Goal: Task Accomplishment & Management: Use online tool/utility

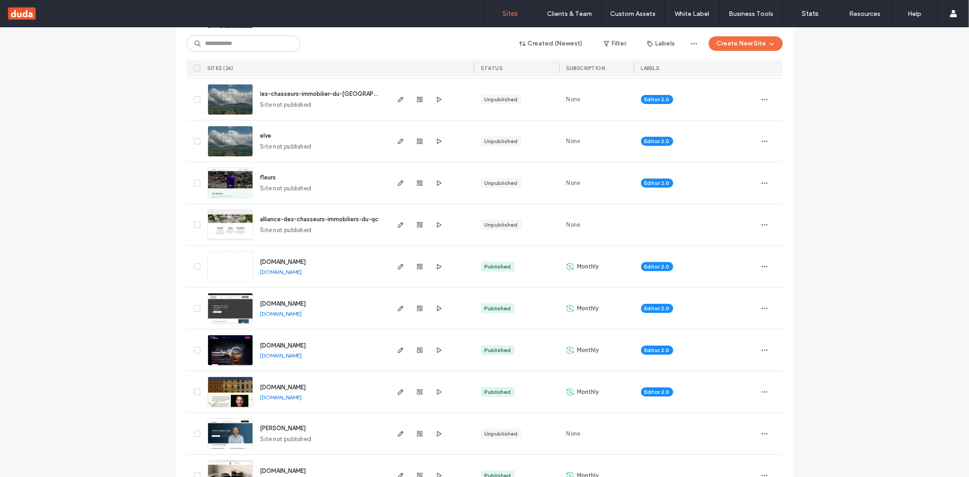
scroll to position [192, 0]
click at [282, 385] on span "[DOMAIN_NAME]" at bounding box center [283, 386] width 46 height 7
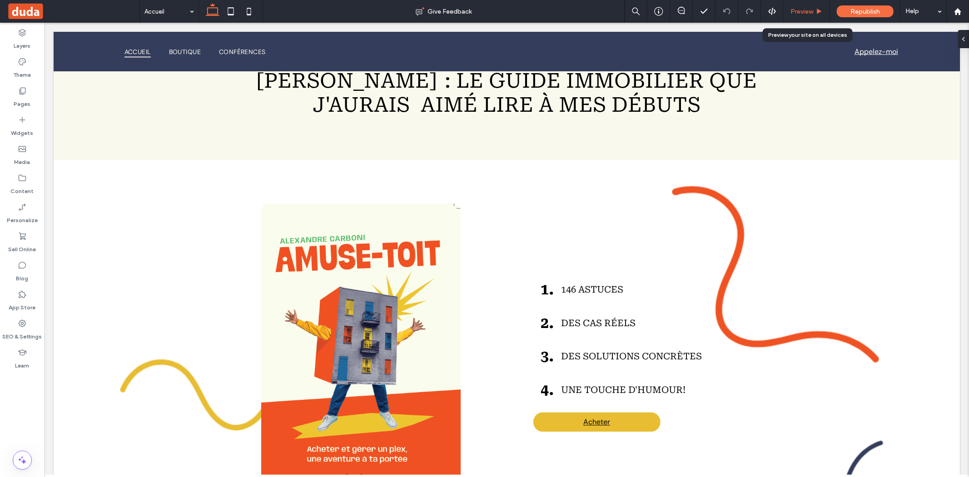
click at [806, 16] on div "Preview" at bounding box center [806, 11] width 46 height 23
click at [812, 10] on span "Preview" at bounding box center [801, 12] width 23 height 8
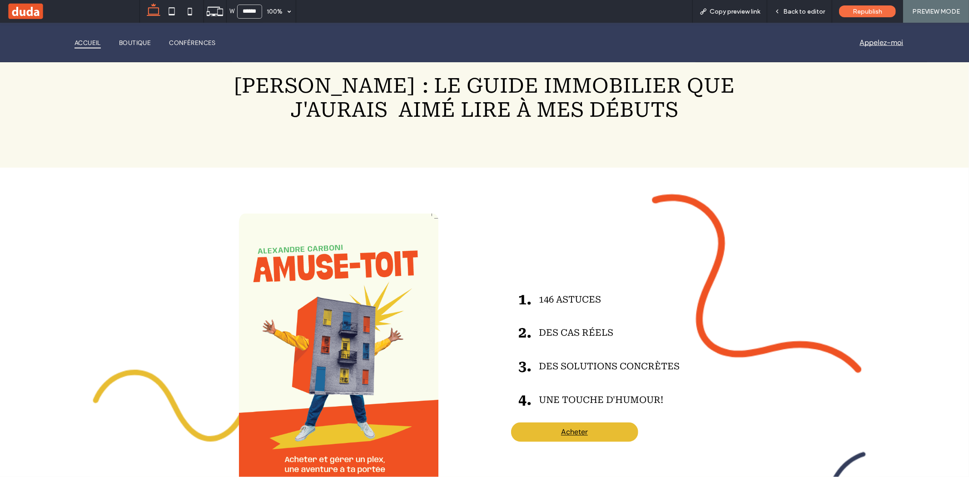
scroll to position [1146, 0]
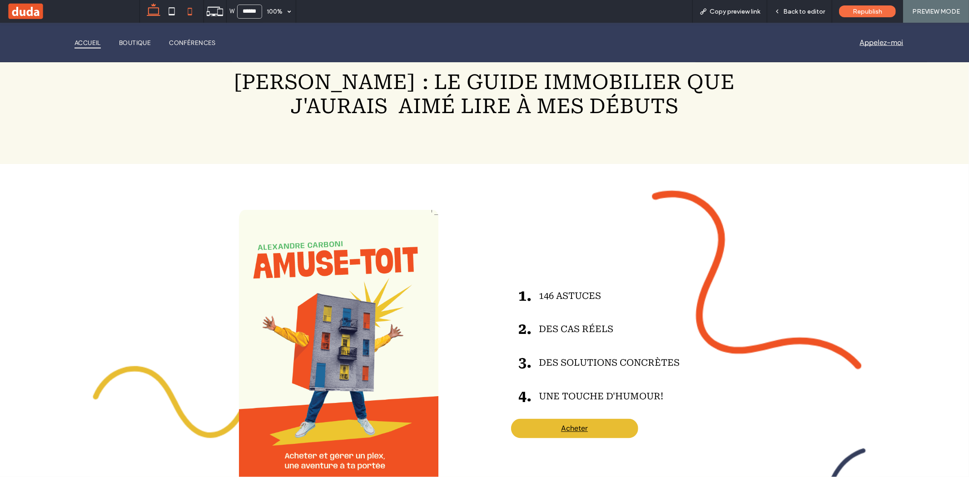
click at [183, 10] on icon at bounding box center [190, 11] width 18 height 18
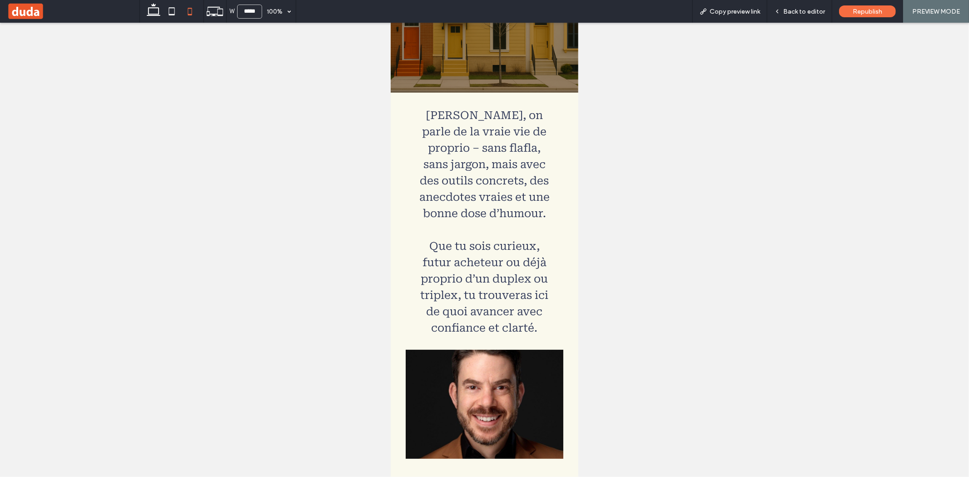
scroll to position [0, 0]
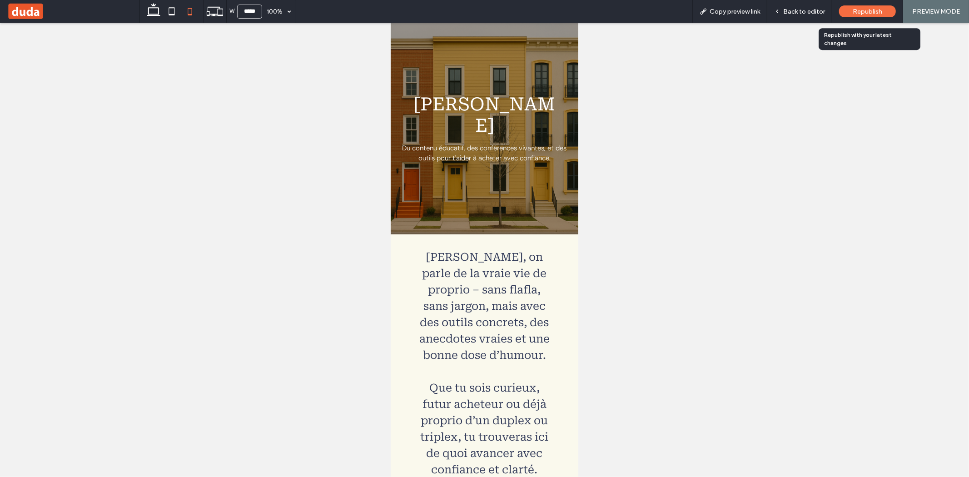
click at [853, 8] on span "Republish" at bounding box center [867, 12] width 30 height 8
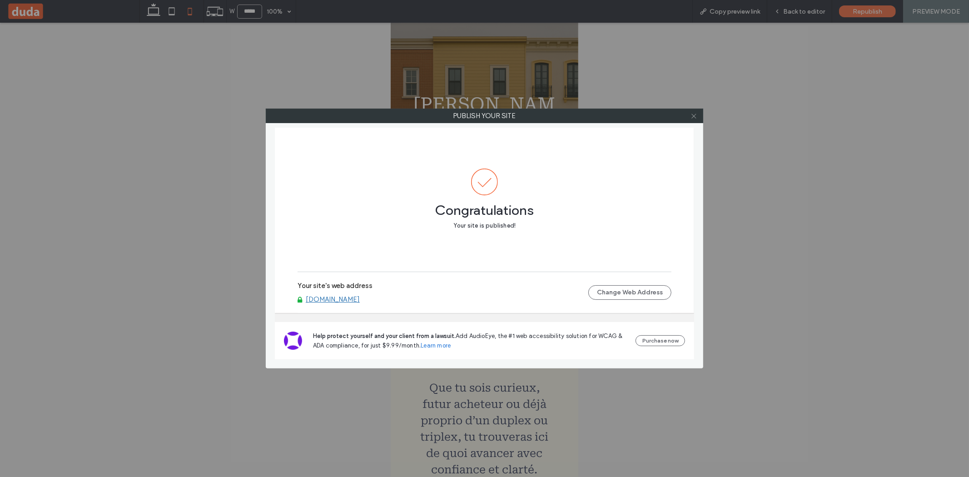
click at [695, 115] on icon at bounding box center [693, 116] width 7 height 7
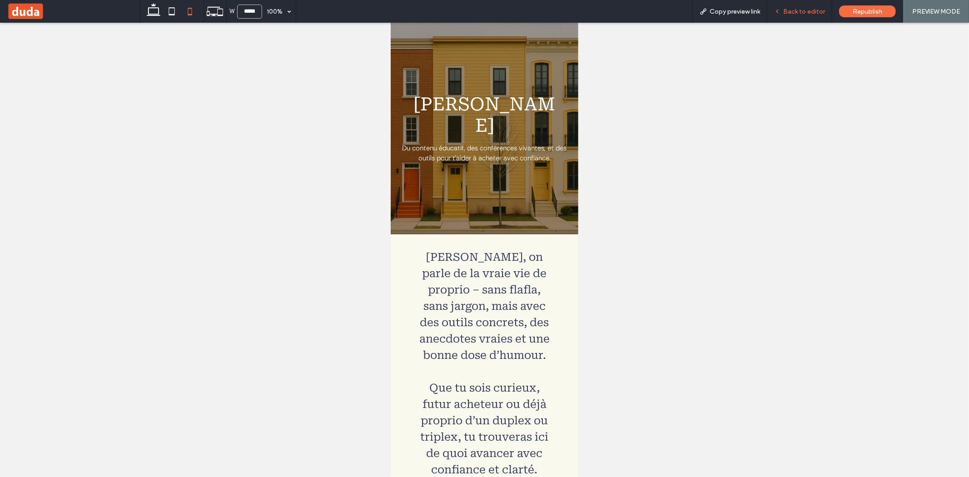
click at [816, 17] on div "Back to editor" at bounding box center [799, 11] width 65 height 23
click at [158, 19] on icon at bounding box center [153, 11] width 18 height 18
type input "******"
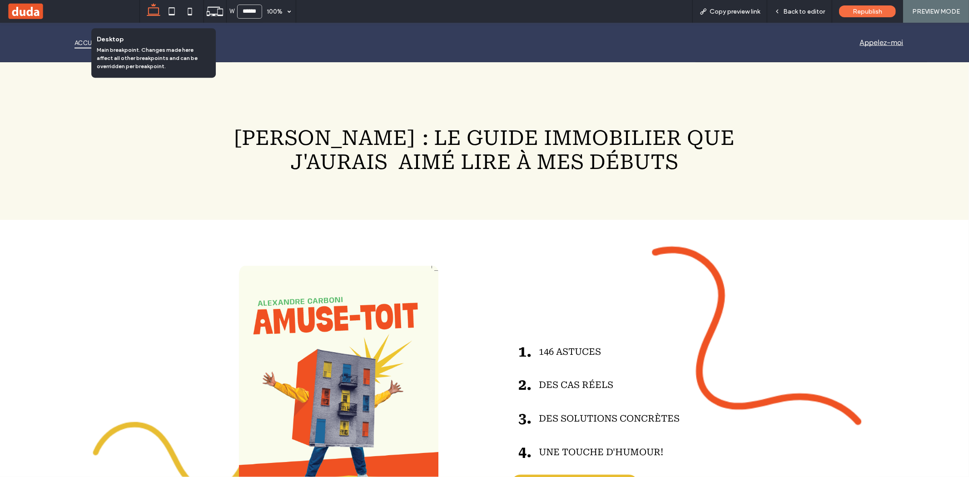
click at [153, 10] on icon at bounding box center [153, 11] width 18 height 18
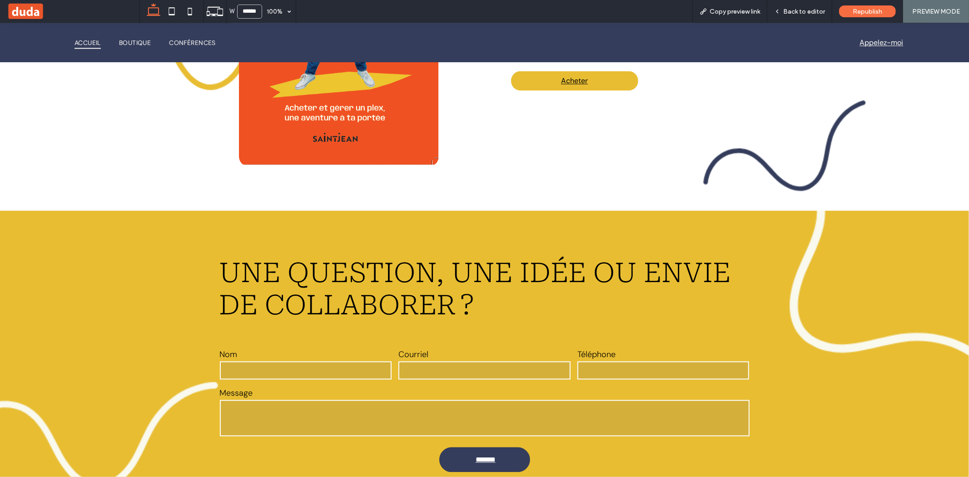
scroll to position [1883, 0]
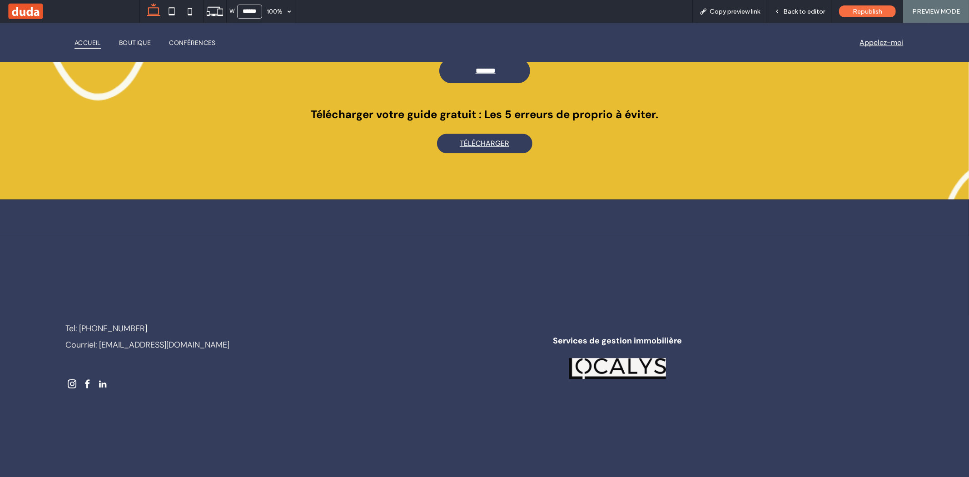
click at [112, 386] on div at bounding box center [219, 384] width 309 height 15
click at [804, 16] on div "Back to editor" at bounding box center [799, 11] width 65 height 23
click at [795, 8] on span "Back to editor" at bounding box center [804, 12] width 42 height 8
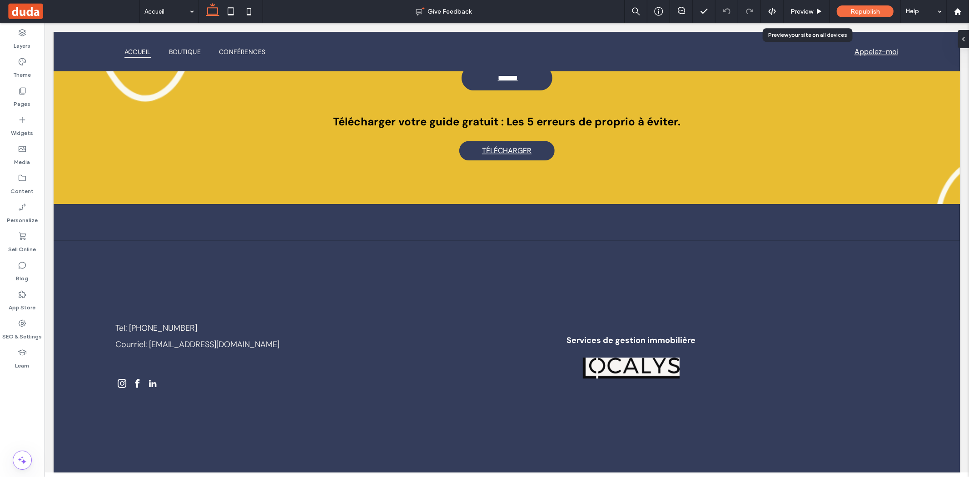
scroll to position [1844, 0]
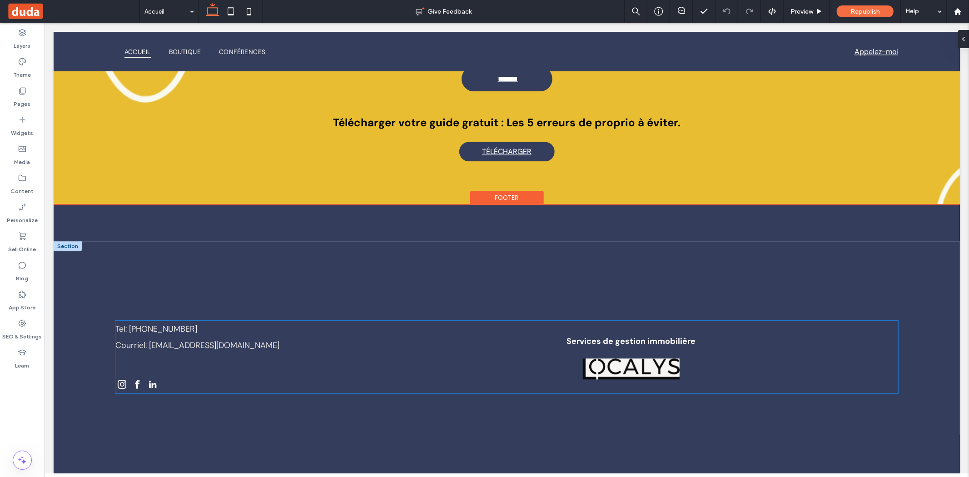
click at [163, 385] on div at bounding box center [259, 384] width 289 height 15
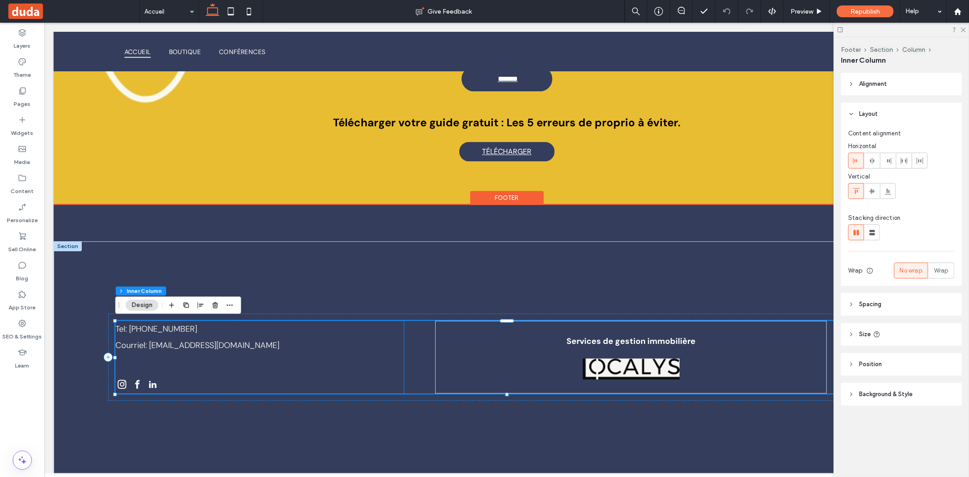
click at [144, 381] on div at bounding box center [259, 384] width 289 height 15
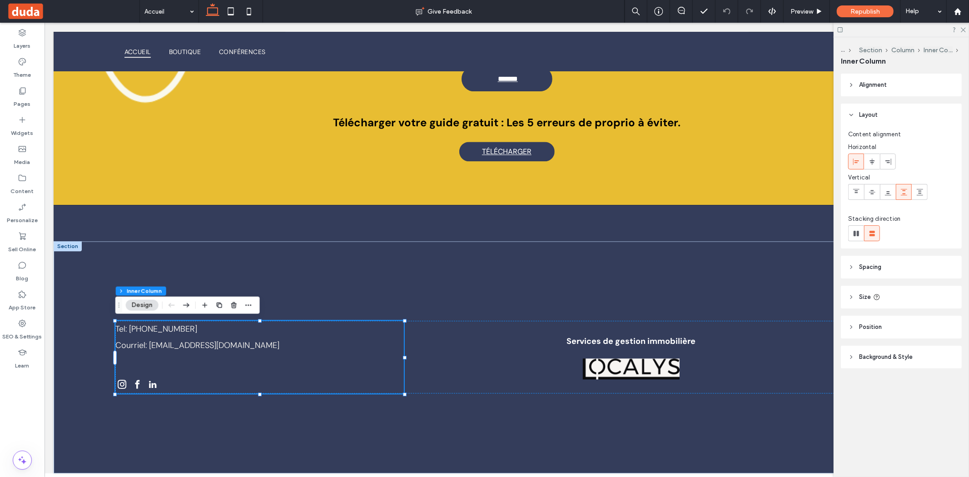
click at [868, 271] on span "Spacing" at bounding box center [870, 267] width 22 height 9
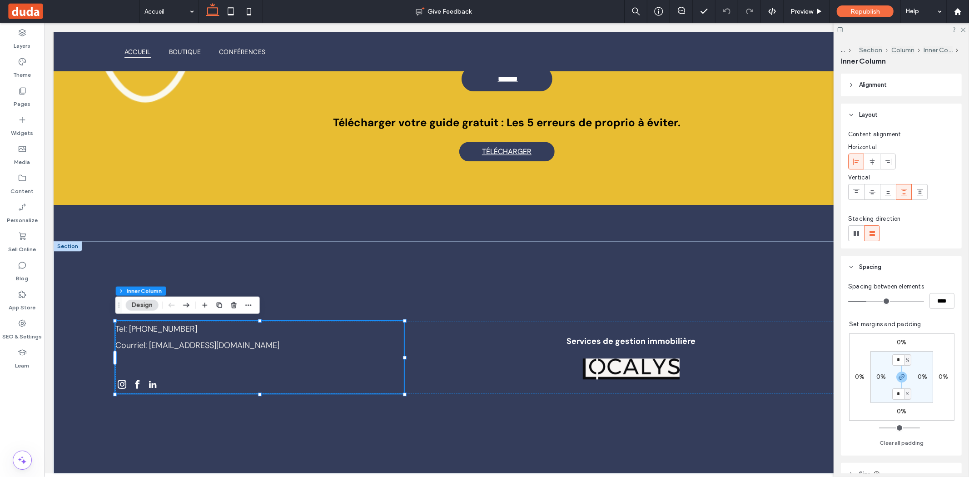
scroll to position [108, 0]
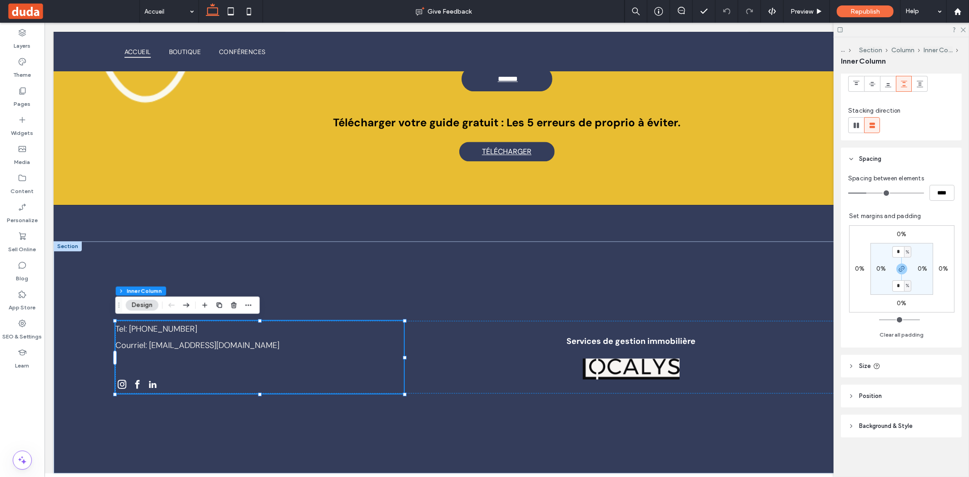
click at [876, 375] on header "Size" at bounding box center [901, 366] width 121 height 23
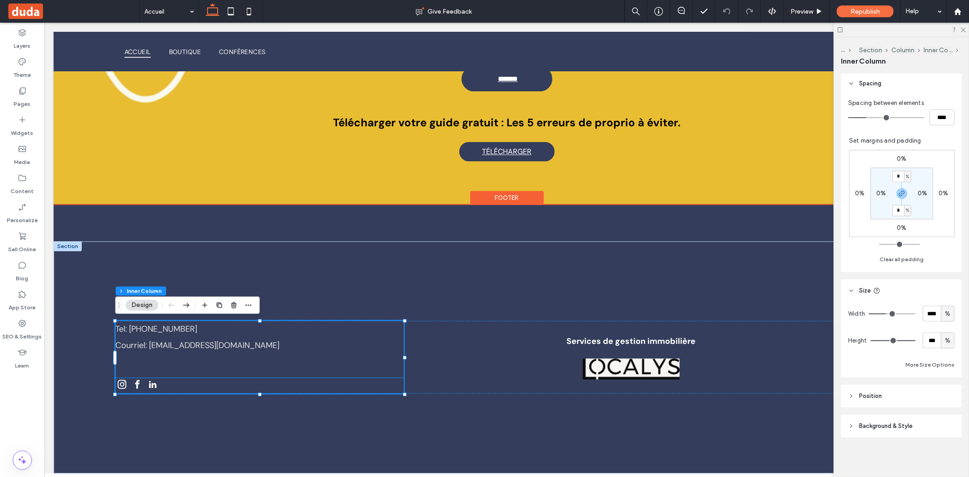
click at [162, 378] on div at bounding box center [259, 384] width 289 height 15
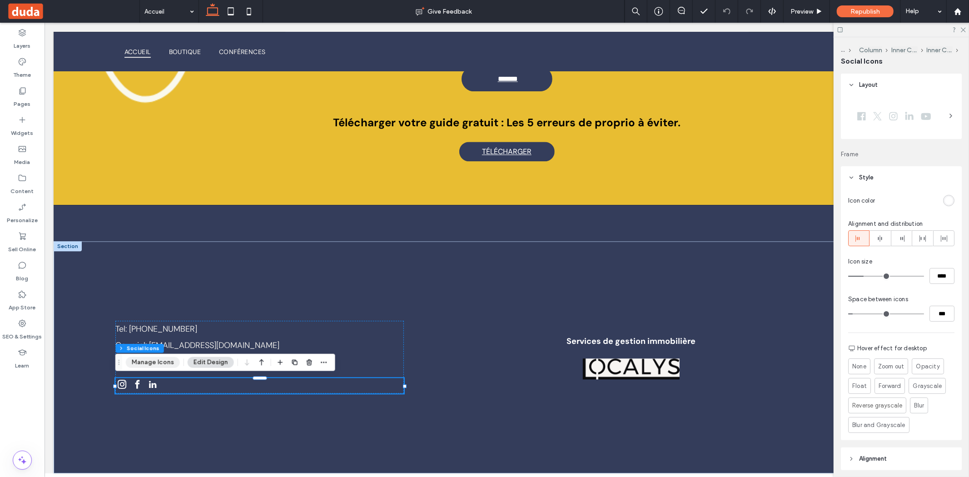
click at [160, 361] on button "Manage Icons" at bounding box center [153, 362] width 54 height 11
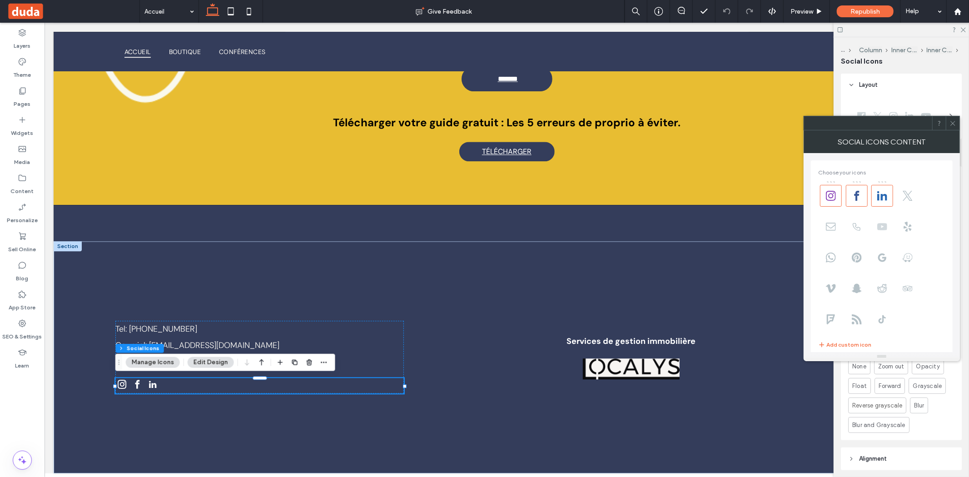
click at [877, 232] on span at bounding box center [882, 227] width 22 height 22
type input "**"
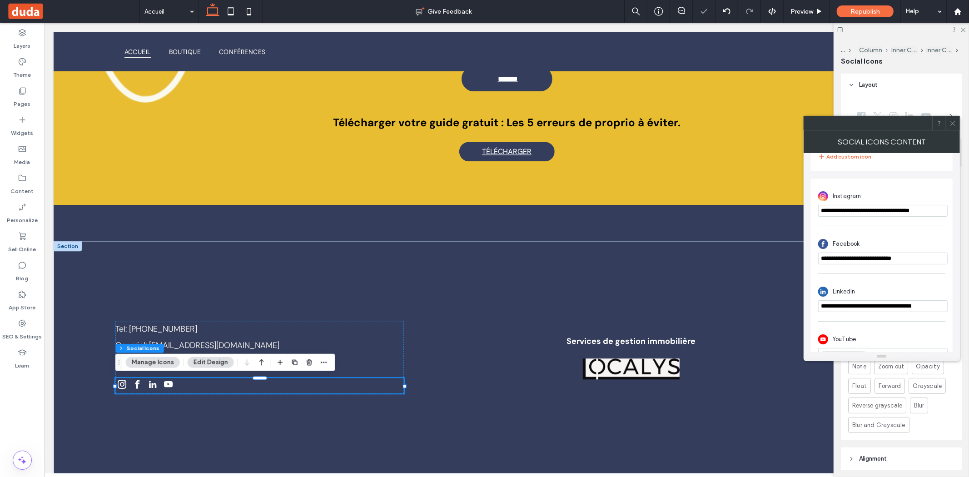
scroll to position [208, 0]
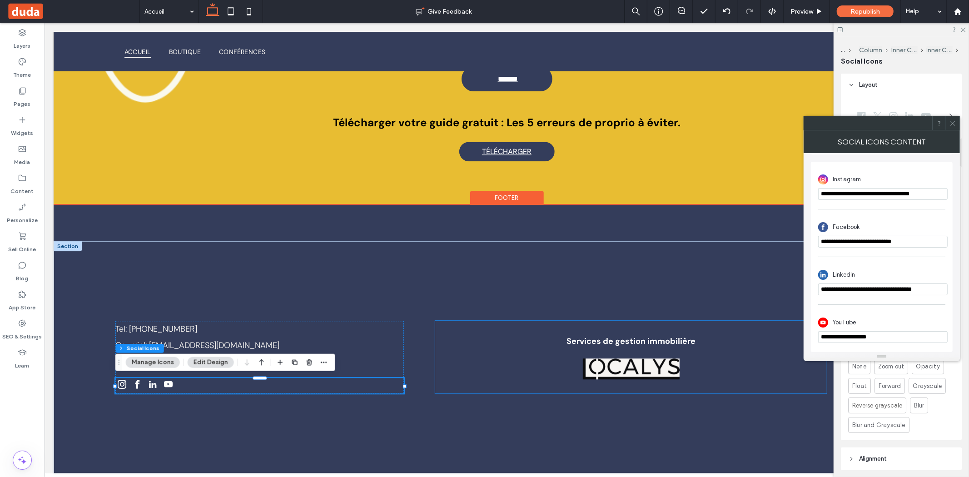
drag, startPoint x: 956, startPoint y: 361, endPoint x: 667, endPoint y: 340, distance: 289.2
paste input "**********"
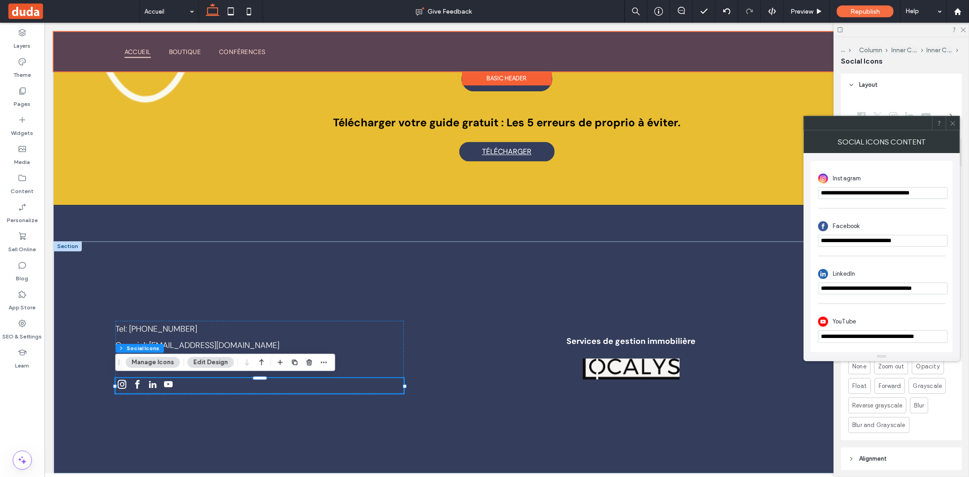
type input "**********"
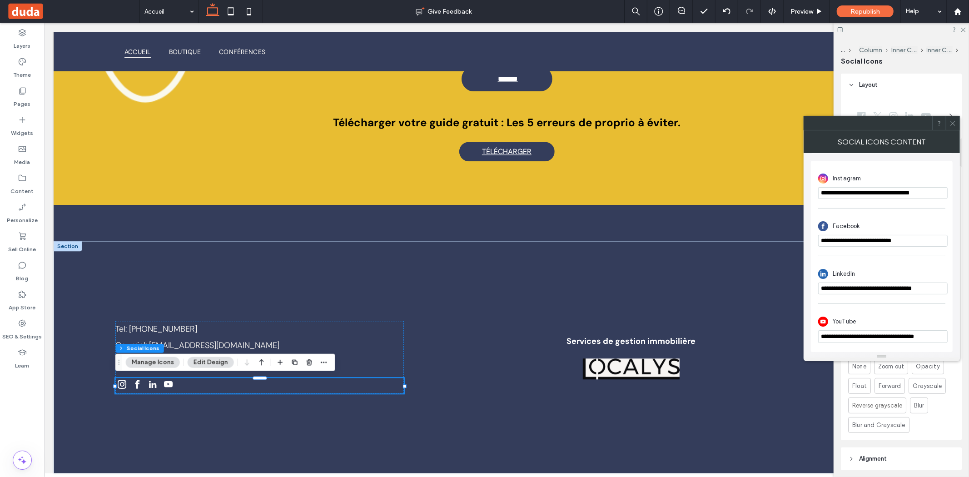
click at [955, 124] on icon at bounding box center [952, 123] width 7 height 7
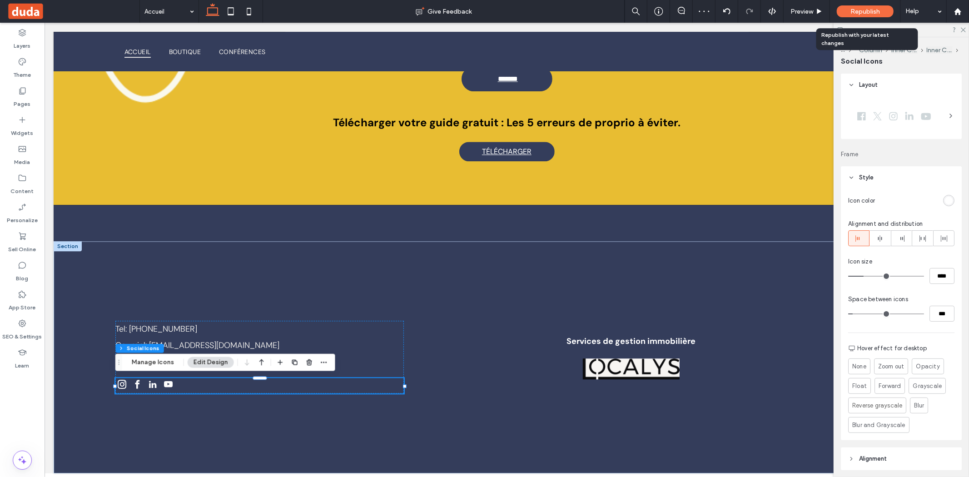
click at [859, 15] on div "Republish" at bounding box center [865, 11] width 57 height 12
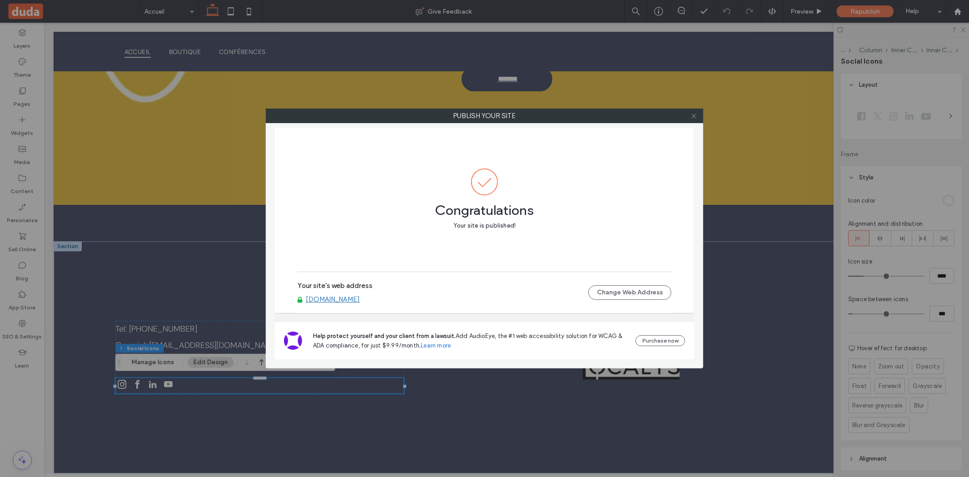
click at [692, 115] on use at bounding box center [693, 116] width 5 height 5
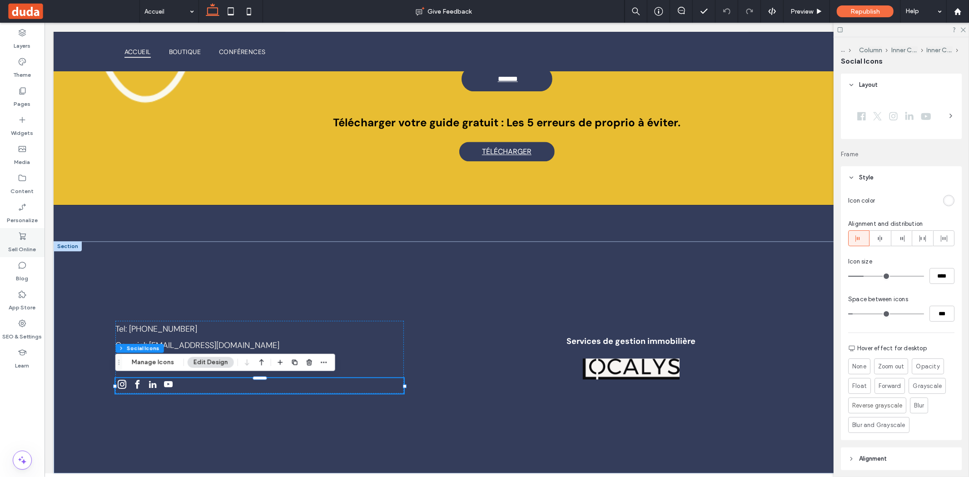
click at [20, 232] on icon at bounding box center [22, 236] width 9 height 9
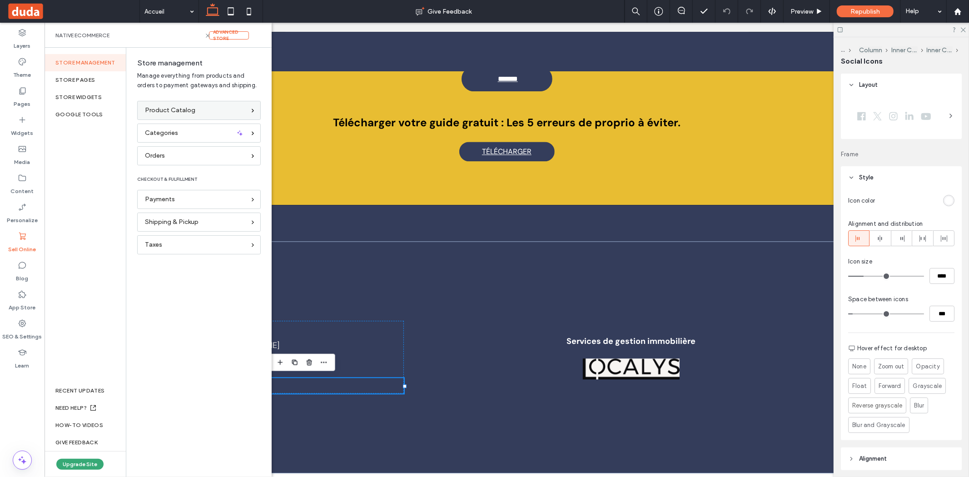
click at [148, 106] on span "Product Catalog" at bounding box center [170, 110] width 50 height 10
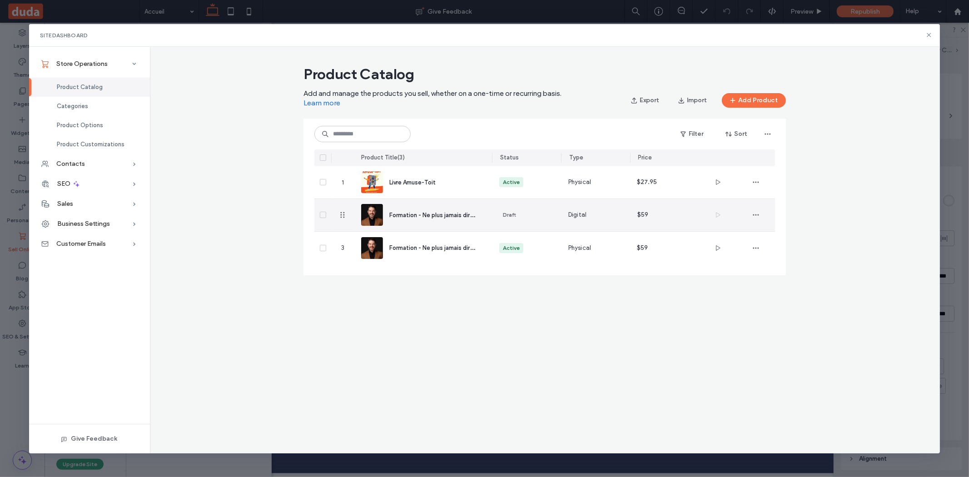
click at [409, 210] on div "Formation - Ne plus jamais dire "je n'ai pas le temps"" at bounding box center [433, 215] width 88 height 10
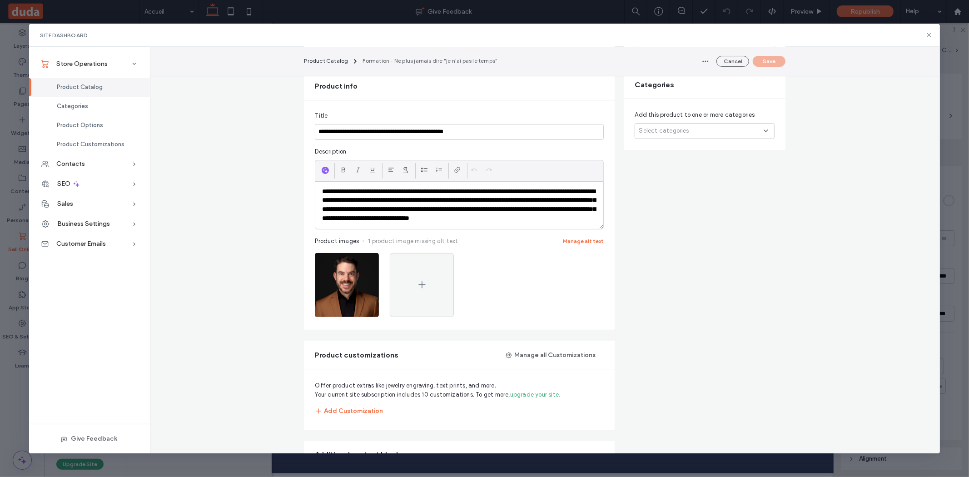
scroll to position [183, 0]
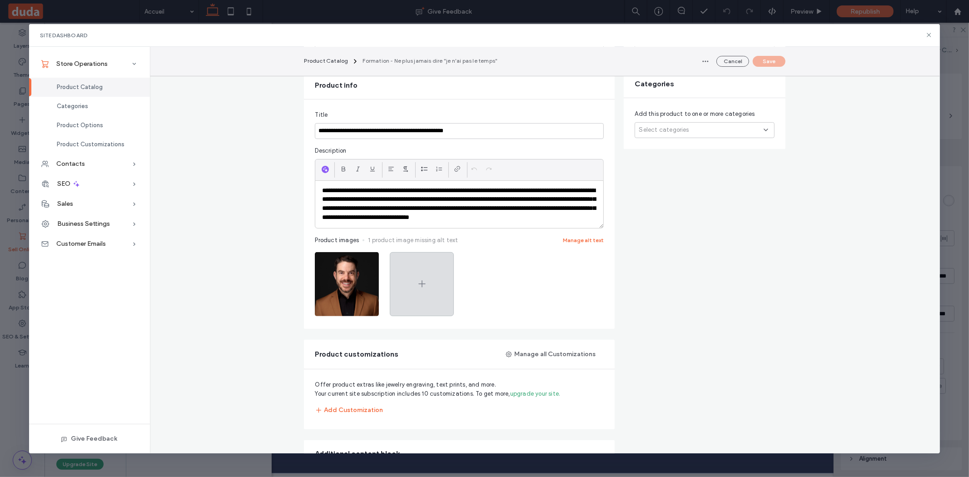
click at [422, 289] on icon at bounding box center [421, 283] width 11 height 11
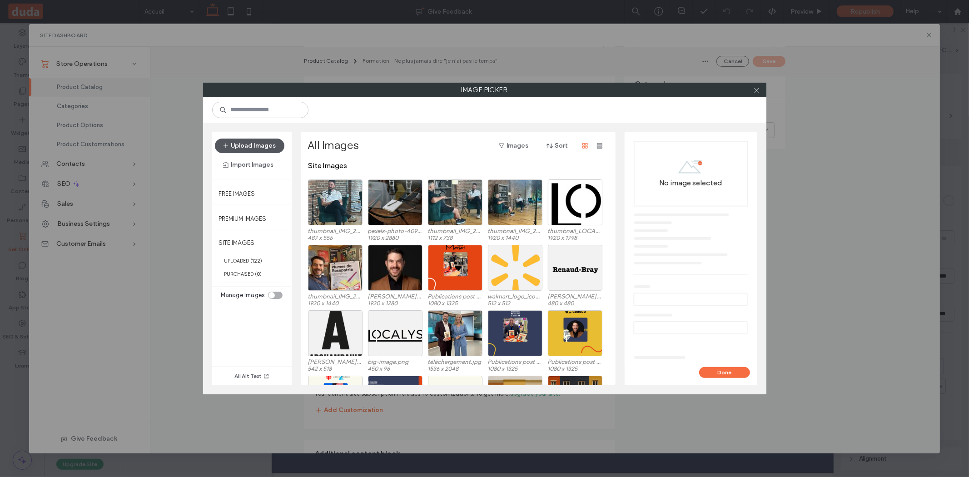
click at [273, 147] on button "Upload Images" at bounding box center [249, 146] width 69 height 15
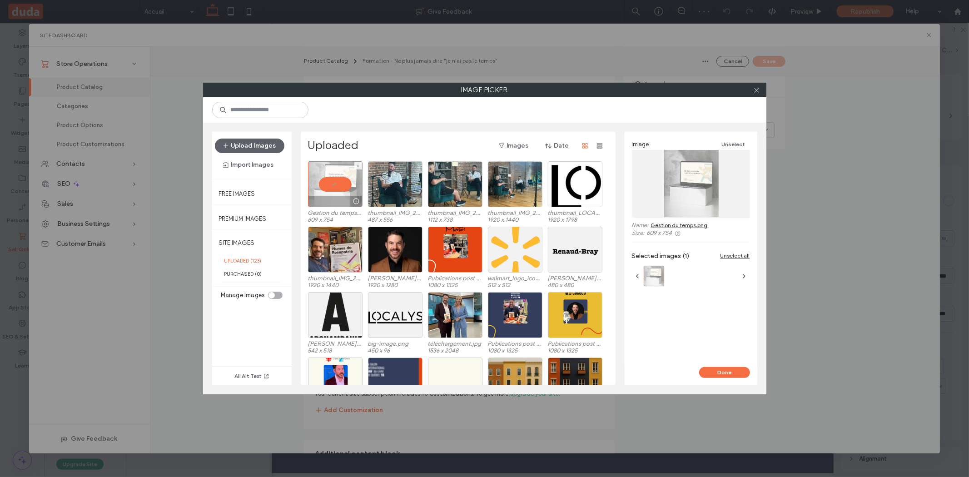
click at [327, 184] on div at bounding box center [335, 184] width 54 height 46
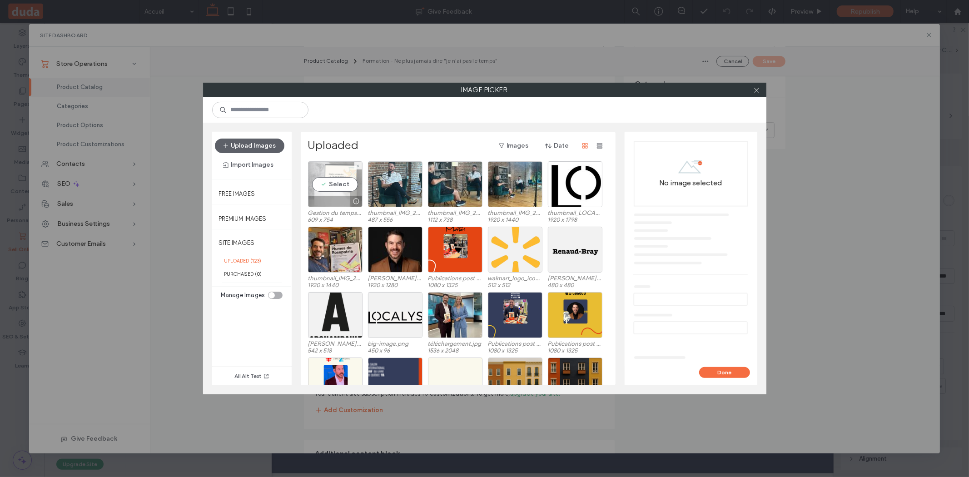
click at [335, 176] on div "Select" at bounding box center [335, 184] width 54 height 46
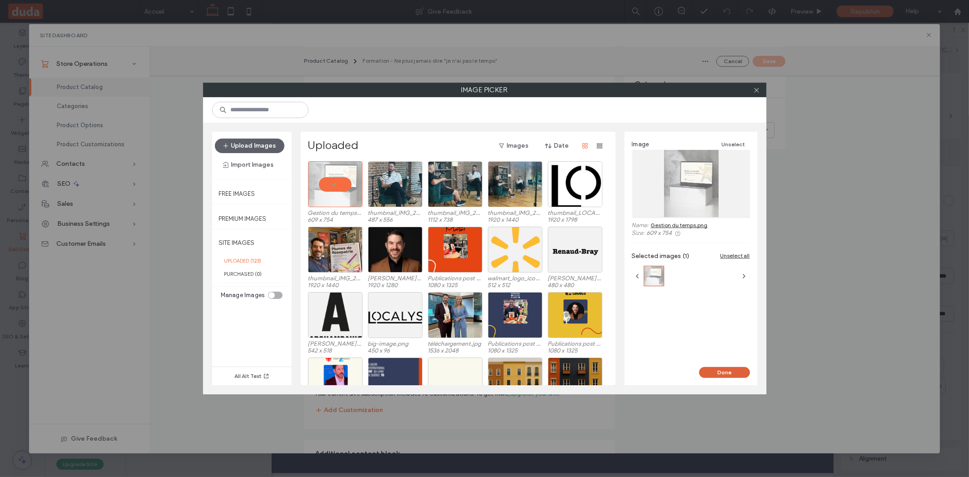
click at [728, 375] on button "Done" at bounding box center [724, 372] width 51 height 11
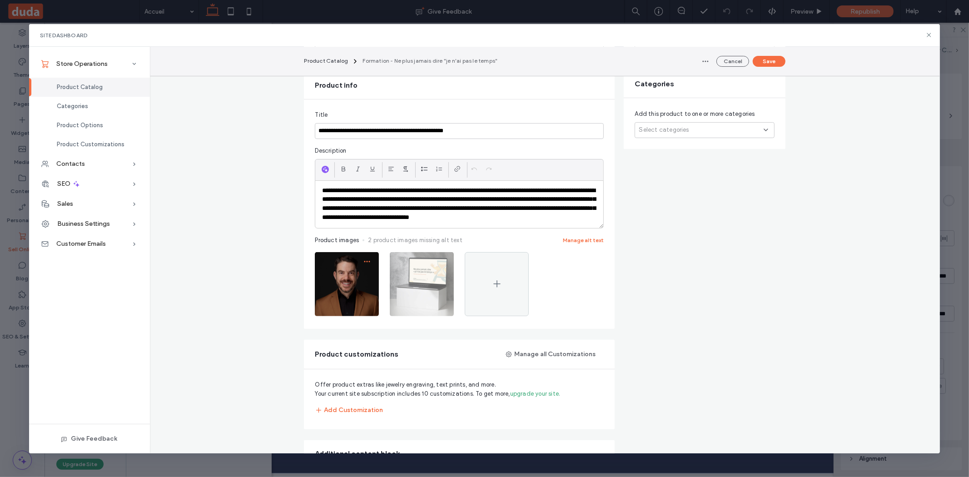
click at [366, 265] on icon "button" at bounding box center [366, 261] width 7 height 7
click at [347, 324] on span "Delete Image" at bounding box center [329, 328] width 36 height 9
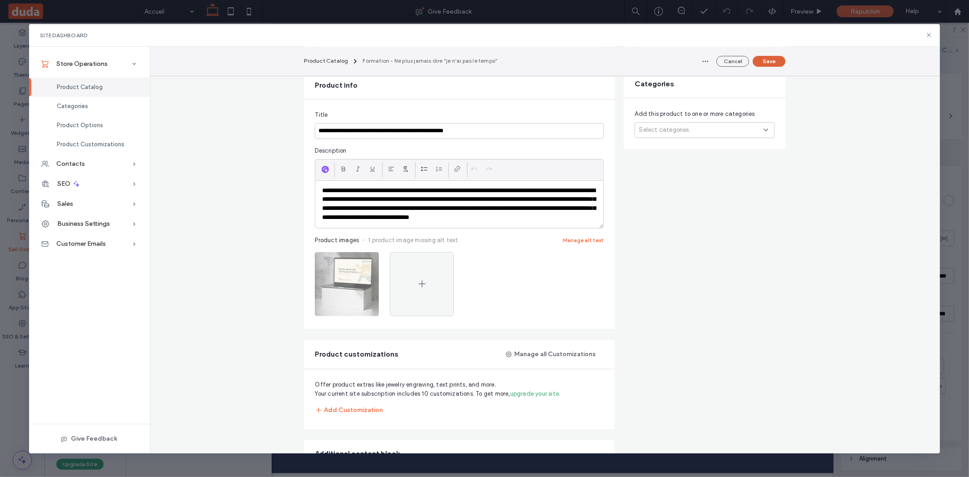
click at [767, 62] on button "Save" at bounding box center [769, 61] width 33 height 11
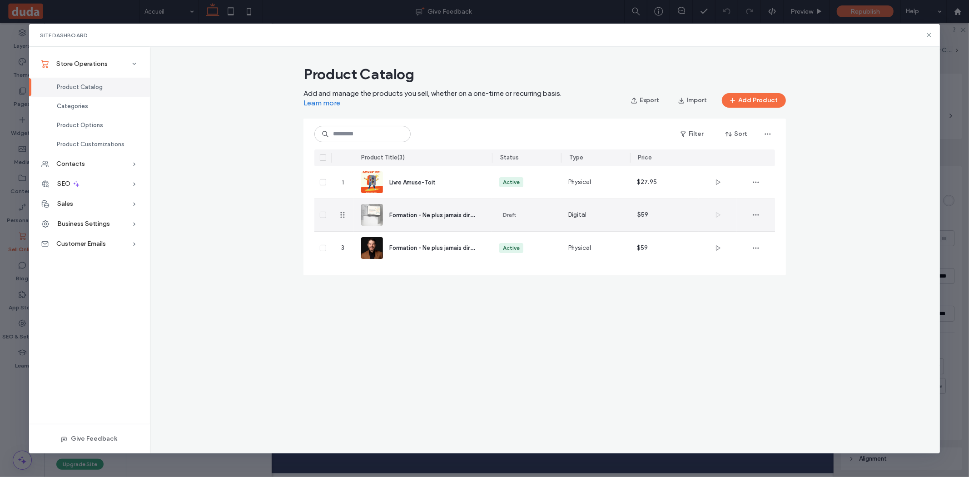
click at [450, 218] on span "Formation - Ne plus jamais dire "je n'ai pas le temps"" at bounding box center [460, 214] width 143 height 9
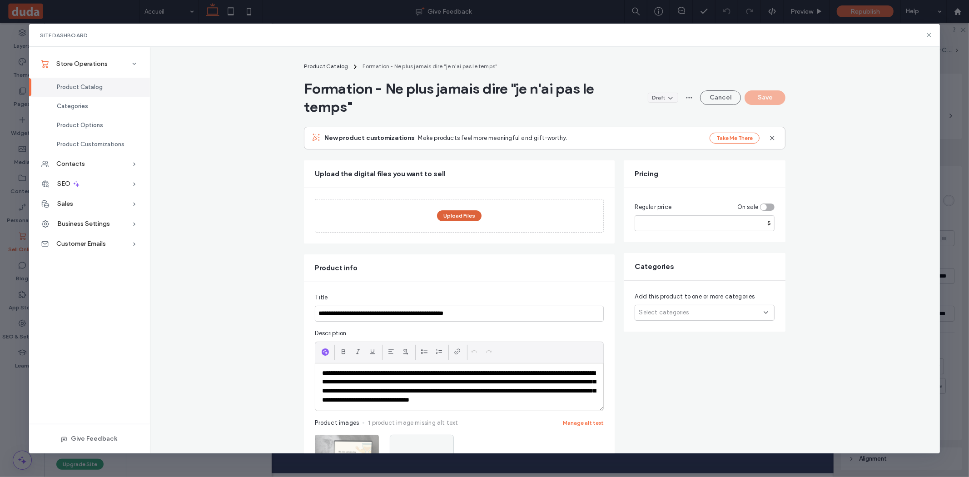
click at [461, 218] on button "Upload Files" at bounding box center [459, 215] width 45 height 11
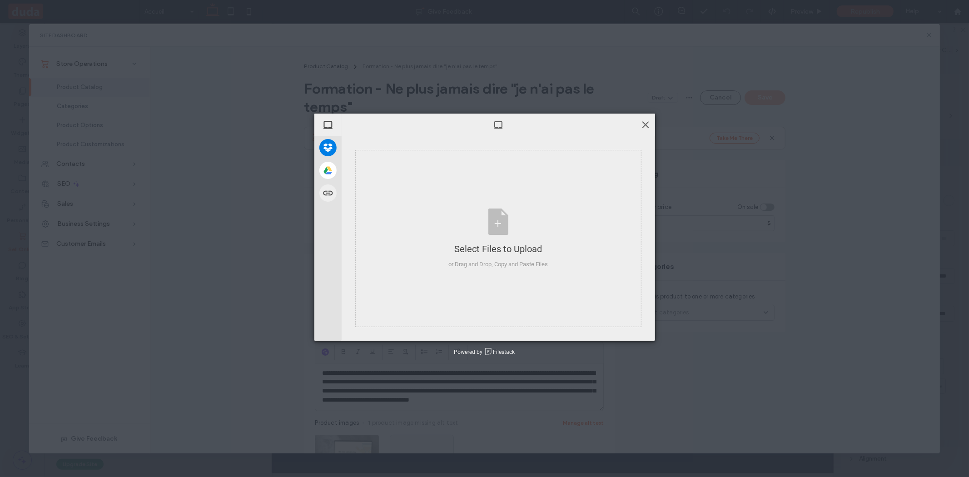
click at [644, 124] on span at bounding box center [645, 124] width 10 height 10
